Goal: Register for event/course

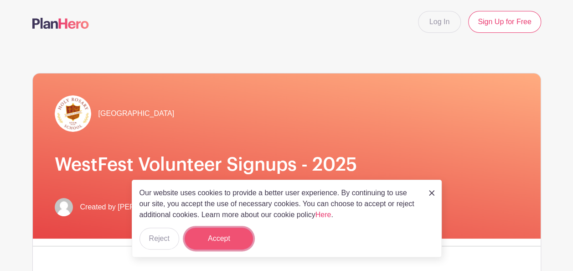
click at [220, 233] on button "Accept" at bounding box center [219, 239] width 68 height 22
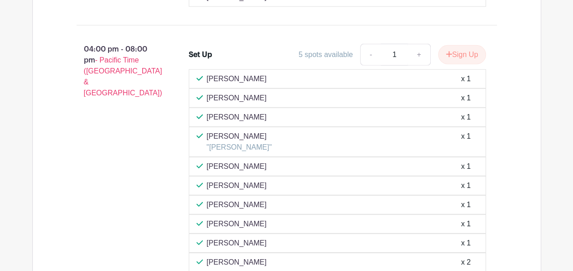
scroll to position [1196, 0]
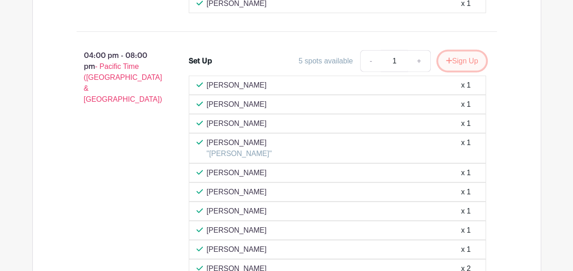
click at [465, 69] on button "Sign Up" at bounding box center [462, 61] width 48 height 19
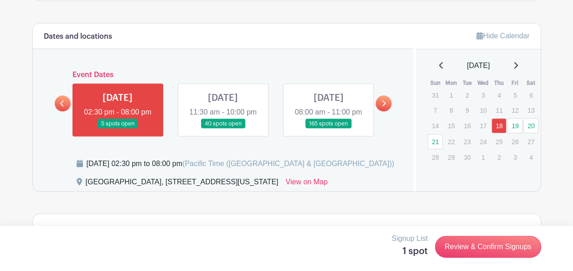
scroll to position [418, 0]
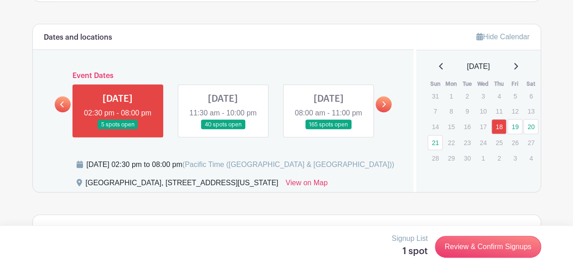
click at [223, 129] on link at bounding box center [223, 129] width 0 height 0
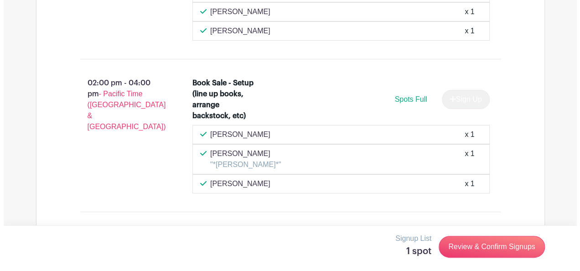
scroll to position [1590, 0]
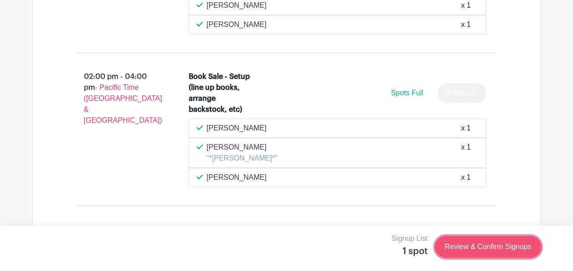
click at [479, 246] on link "Review & Confirm Signups" at bounding box center [488, 247] width 106 height 22
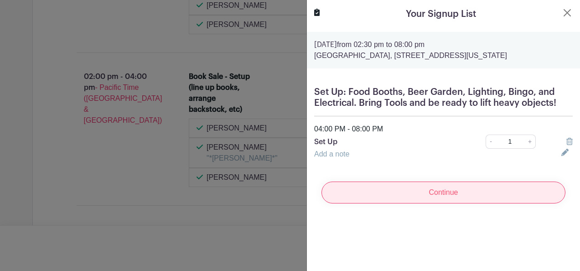
click at [448, 199] on input "Continue" at bounding box center [443, 192] width 244 height 22
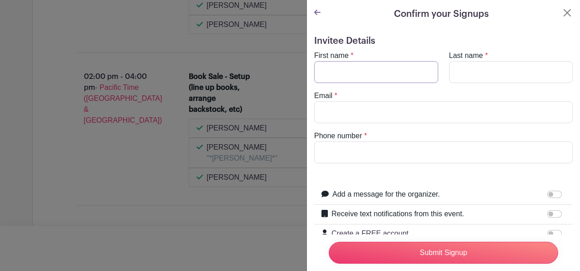
click at [372, 71] on input "First name" at bounding box center [376, 72] width 124 height 22
type input "[PERSON_NAME]"
type input "[EMAIL_ADDRESS][DOMAIN_NAME]"
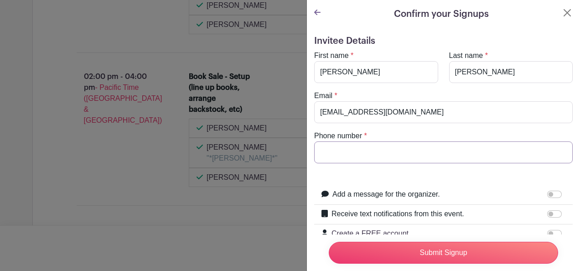
type input "2064077618"
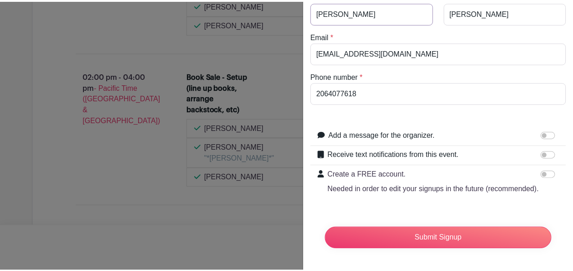
scroll to position [76, 0]
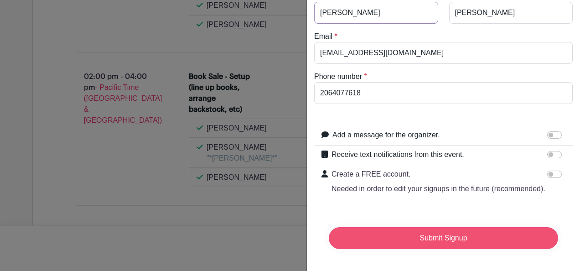
type input "[PERSON_NAME]"
drag, startPoint x: 409, startPoint y: 228, endPoint x: 431, endPoint y: 232, distance: 22.7
click at [431, 232] on input "Submit Signup" at bounding box center [443, 238] width 229 height 22
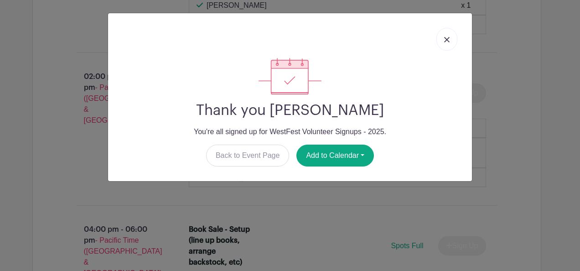
click at [450, 39] on img at bounding box center [446, 39] width 5 height 5
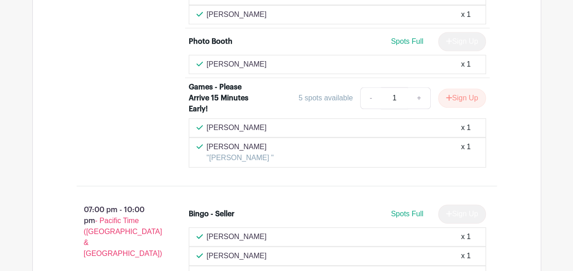
scroll to position [2254, 0]
click at [455, 95] on button "Sign Up" at bounding box center [462, 97] width 48 height 19
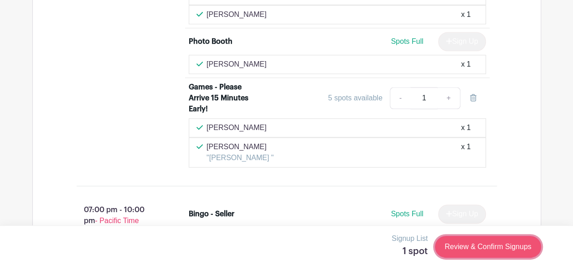
click at [477, 246] on link "Review & Confirm Signups" at bounding box center [488, 247] width 106 height 22
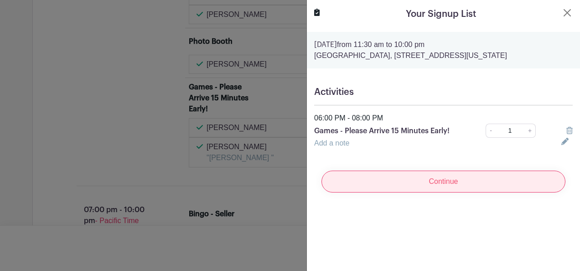
click at [451, 179] on input "Continue" at bounding box center [443, 182] width 244 height 22
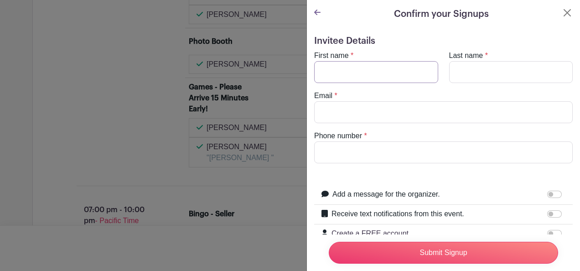
click at [354, 79] on input "First name" at bounding box center [376, 72] width 124 height 22
type input "[PERSON_NAME]"
type input "[EMAIL_ADDRESS][DOMAIN_NAME]"
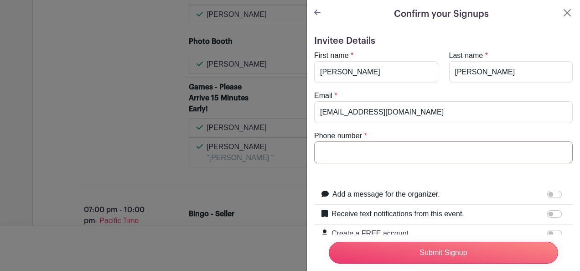
type input "2064077618"
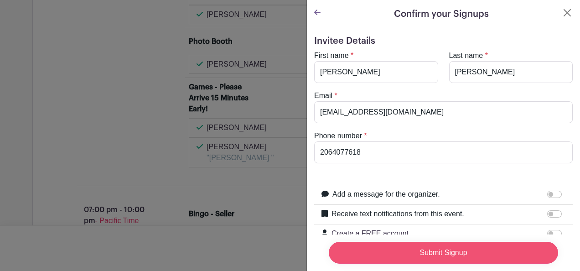
click at [417, 245] on input "Submit Signup" at bounding box center [443, 253] width 229 height 22
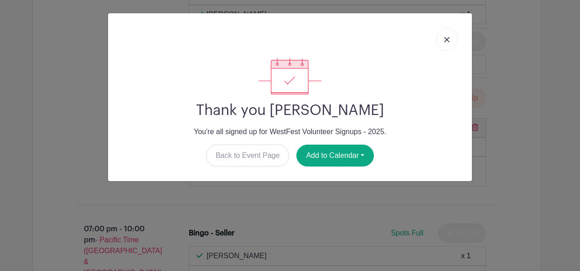
click at [448, 38] on img at bounding box center [446, 39] width 5 height 5
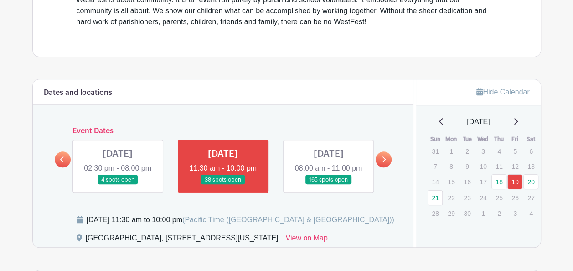
scroll to position [407, 0]
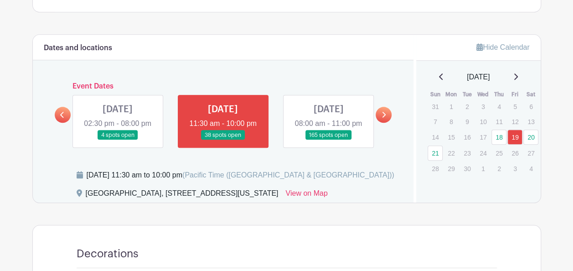
click at [328, 140] on link at bounding box center [328, 140] width 0 height 0
click at [533, 135] on link "20" at bounding box center [530, 136] width 15 height 15
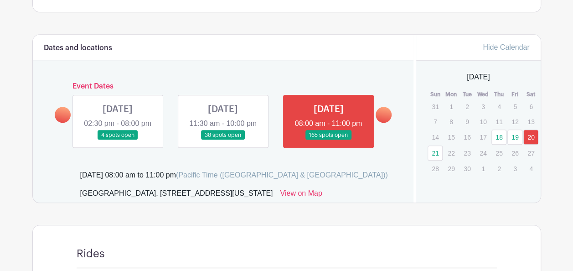
click at [533, 135] on link "20" at bounding box center [530, 136] width 15 height 15
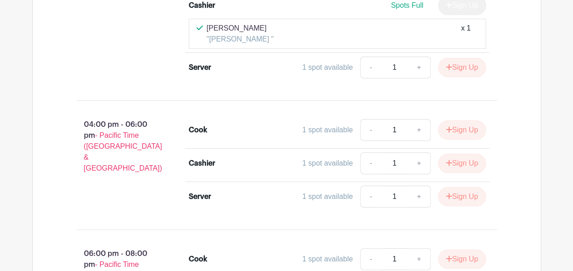
scroll to position [6832, 0]
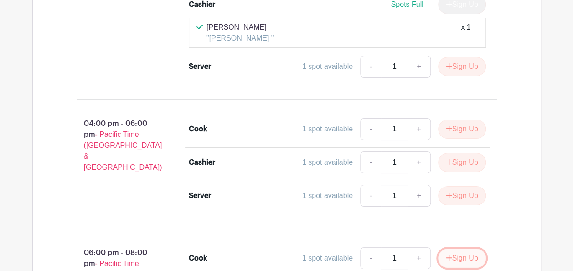
click at [466, 249] on button "Sign Up" at bounding box center [462, 258] width 48 height 19
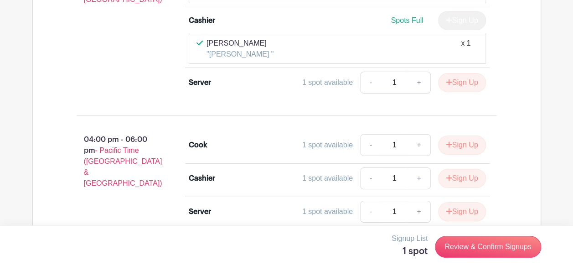
scroll to position [6814, 0]
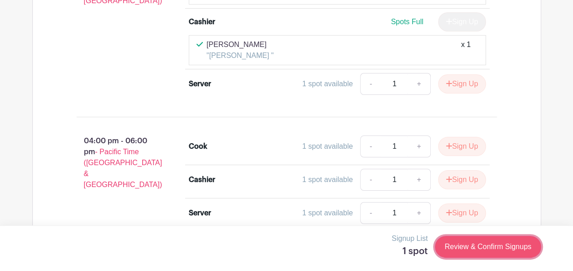
click at [505, 246] on link "Review & Confirm Signups" at bounding box center [488, 247] width 106 height 22
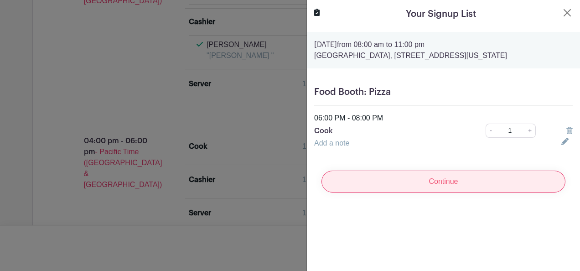
click at [460, 183] on input "Continue" at bounding box center [443, 182] width 244 height 22
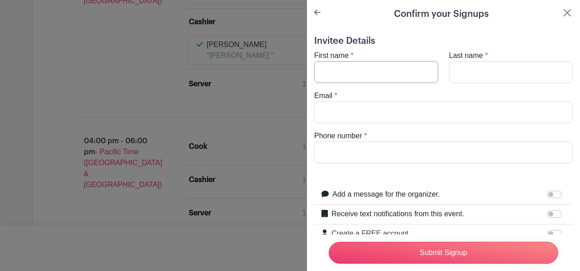
click at [369, 76] on input "First name" at bounding box center [376, 72] width 124 height 22
type input "[PERSON_NAME]"
type input "[EMAIL_ADDRESS][DOMAIN_NAME]"
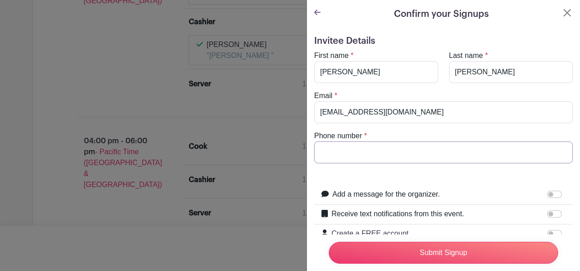
type input "2064077618"
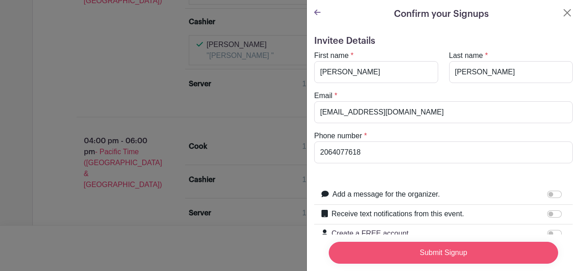
click at [403, 245] on input "Submit Signup" at bounding box center [443, 253] width 229 height 22
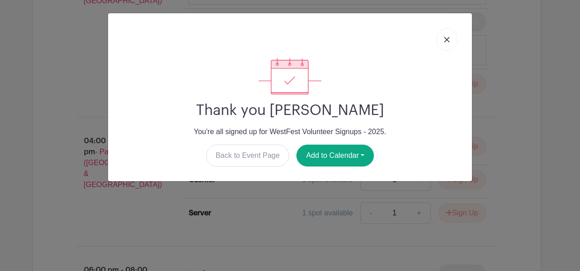
click at [448, 38] on img at bounding box center [446, 39] width 5 height 5
